Goal: Check status

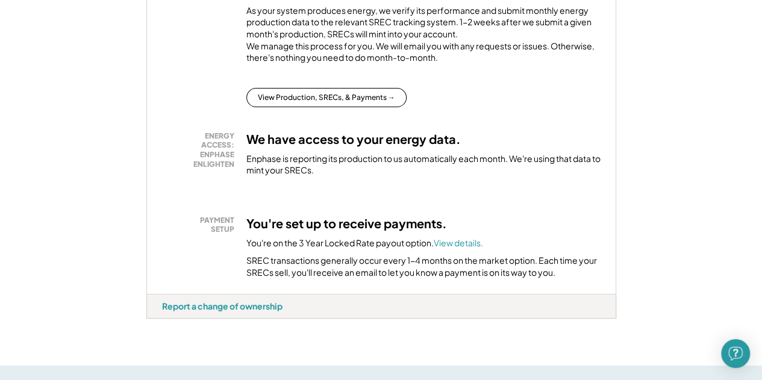
scroll to position [289, 0]
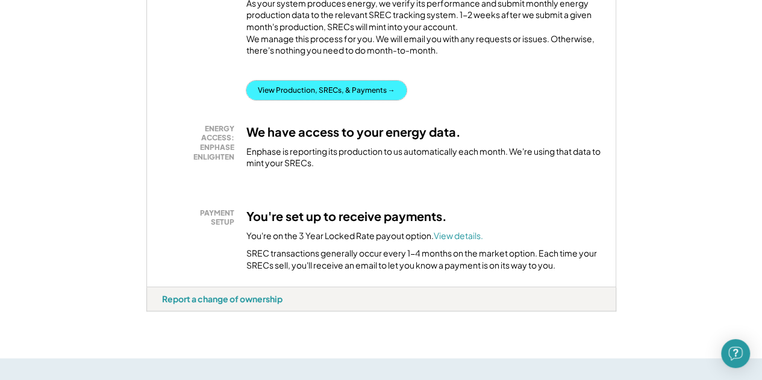
click at [306, 92] on button "View Production, SRECs, & Payments →" at bounding box center [326, 90] width 160 height 19
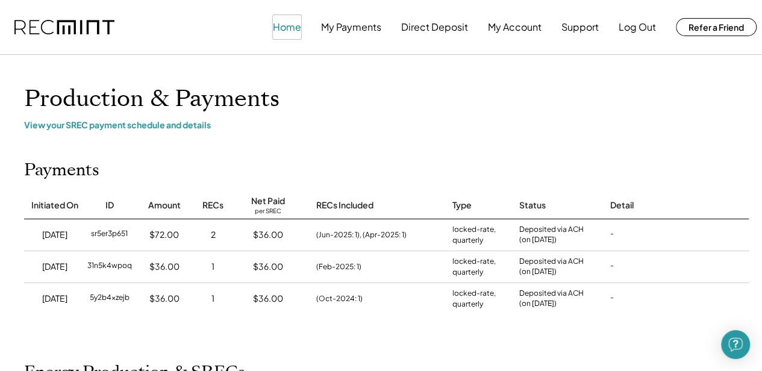
click at [289, 30] on button "Home" at bounding box center [287, 27] width 28 height 24
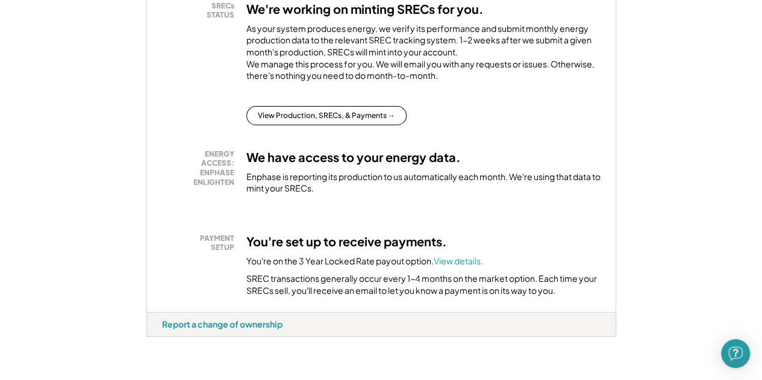
scroll to position [265, 0]
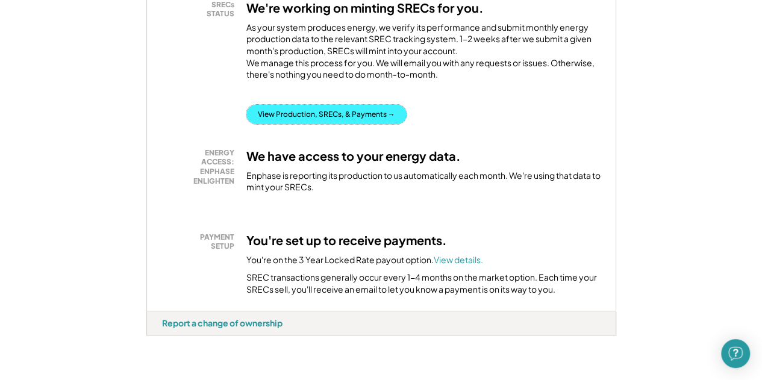
click at [316, 124] on button "View Production, SRECs, & Payments →" at bounding box center [326, 114] width 160 height 19
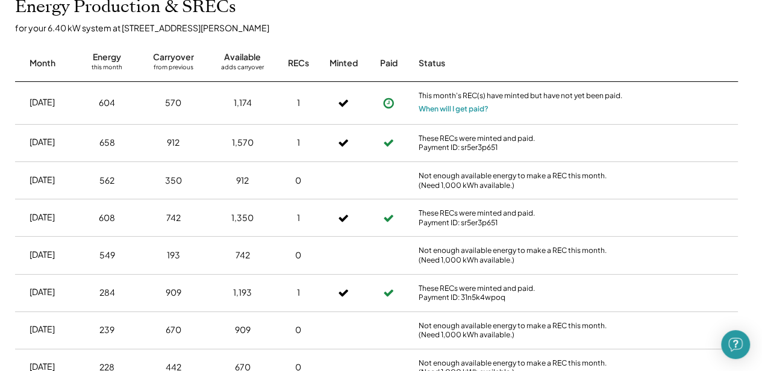
scroll to position [370, 9]
